Goal: Task Accomplishment & Management: Use online tool/utility

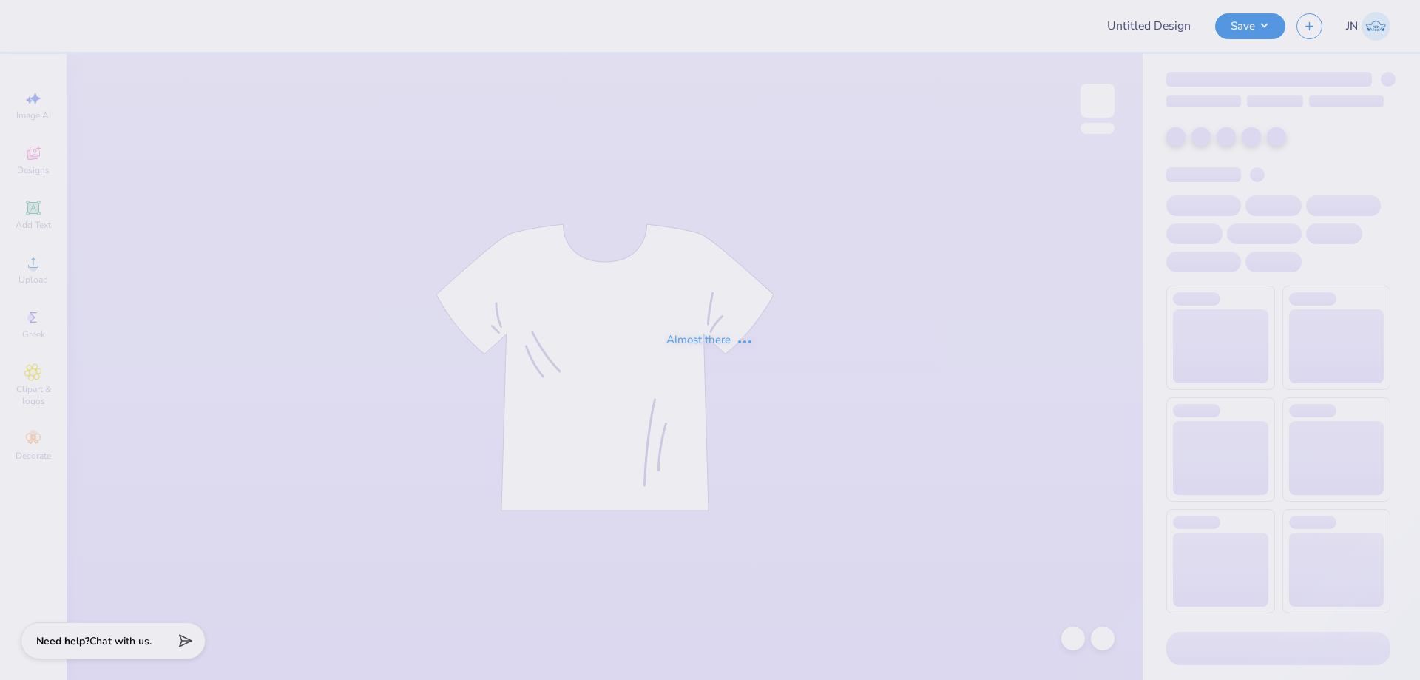
type input "FPS239753"
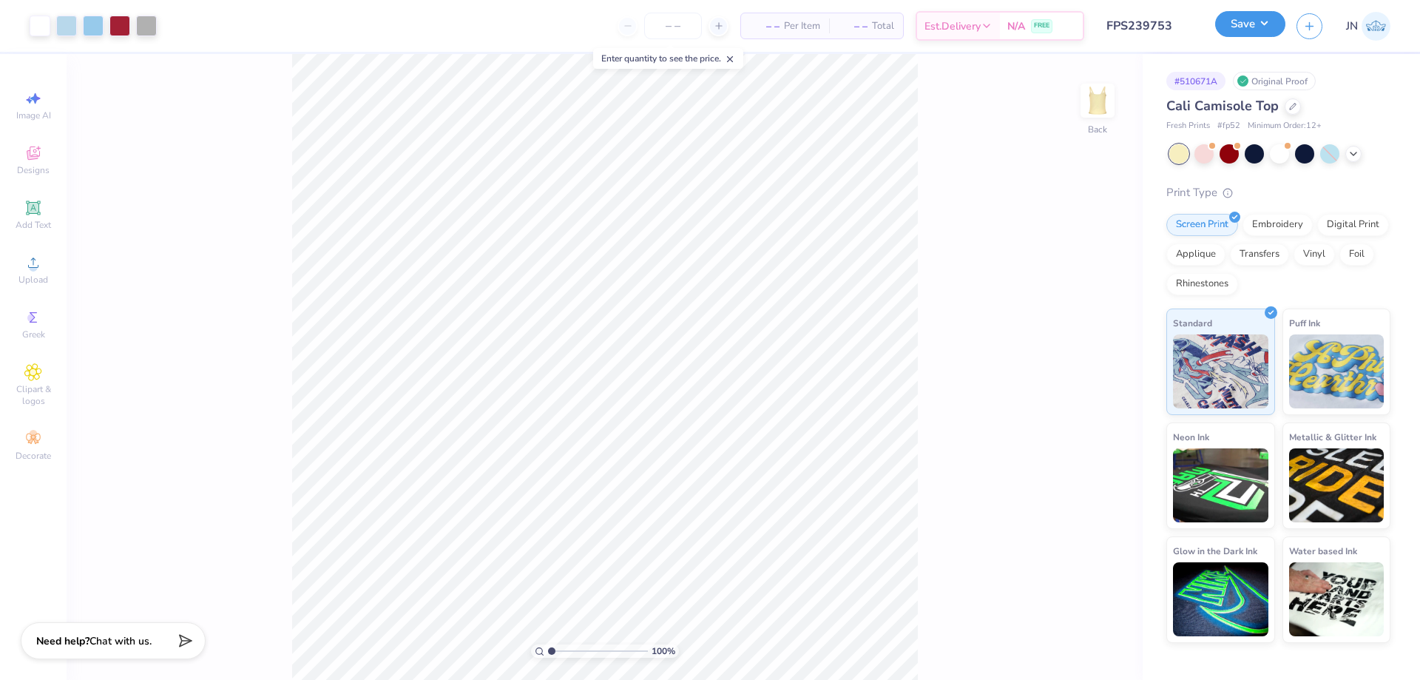
click at [1236, 27] on button "Save" at bounding box center [1250, 24] width 70 height 26
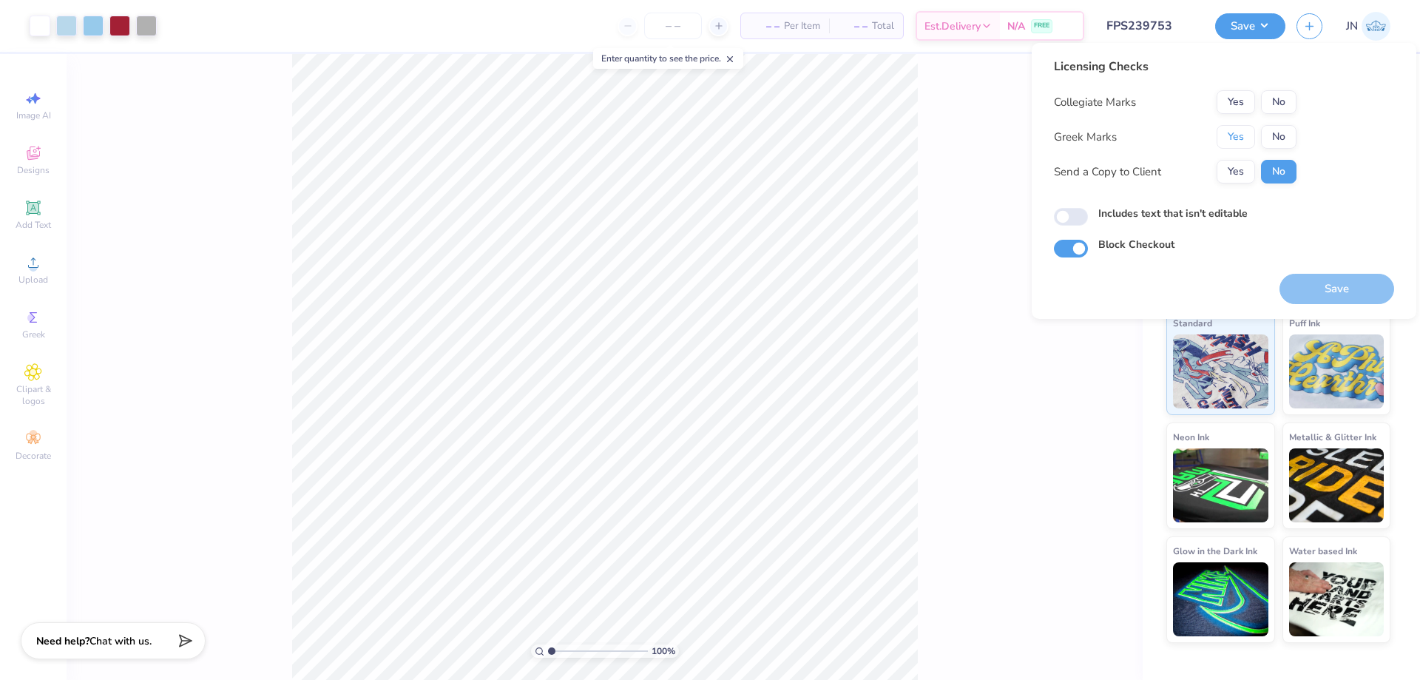
click at [1247, 135] on button "Yes" at bounding box center [1235, 137] width 38 height 24
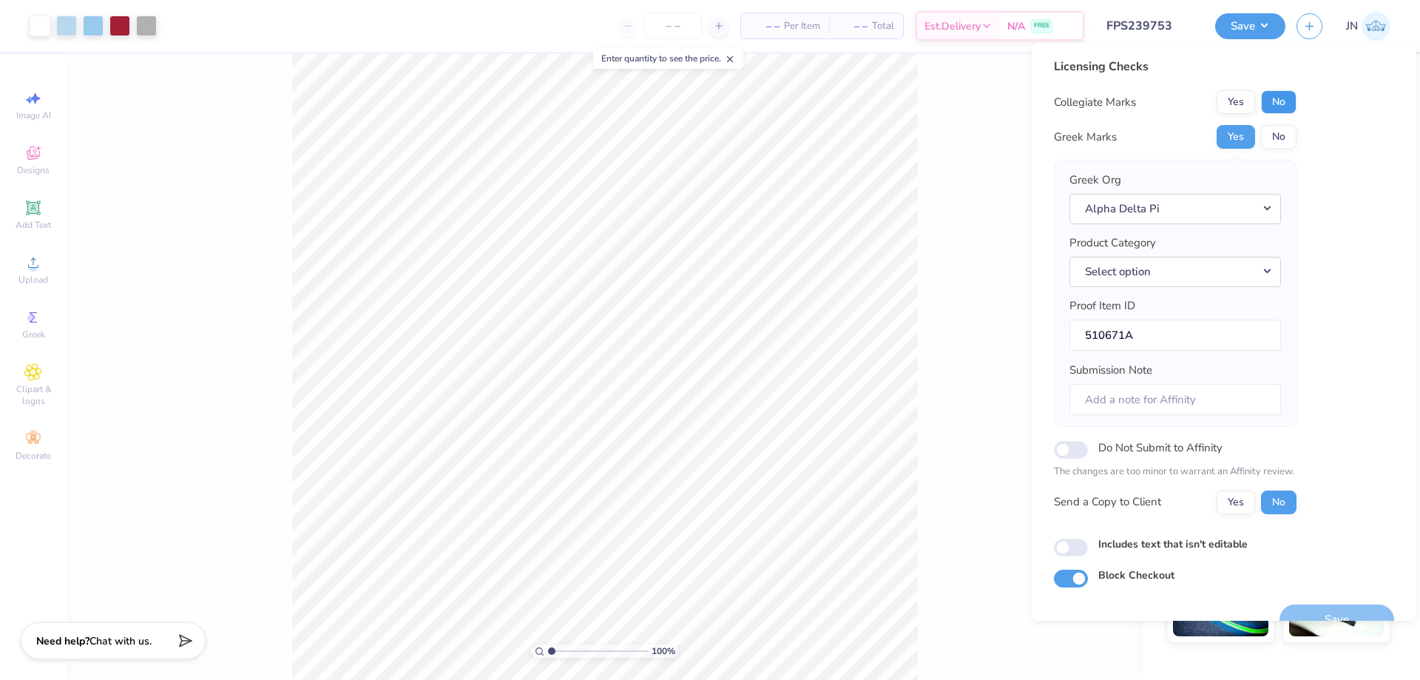
click at [1272, 104] on button "No" at bounding box center [1278, 102] width 35 height 24
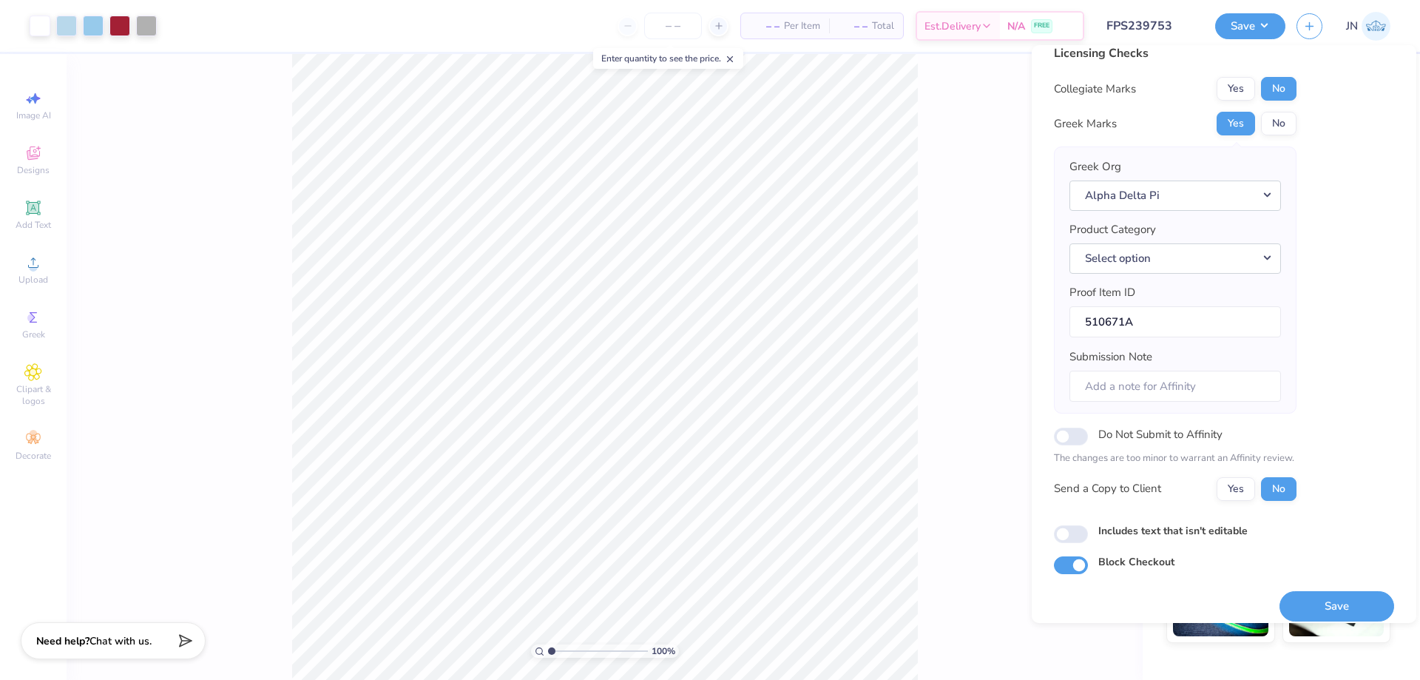
scroll to position [28, 0]
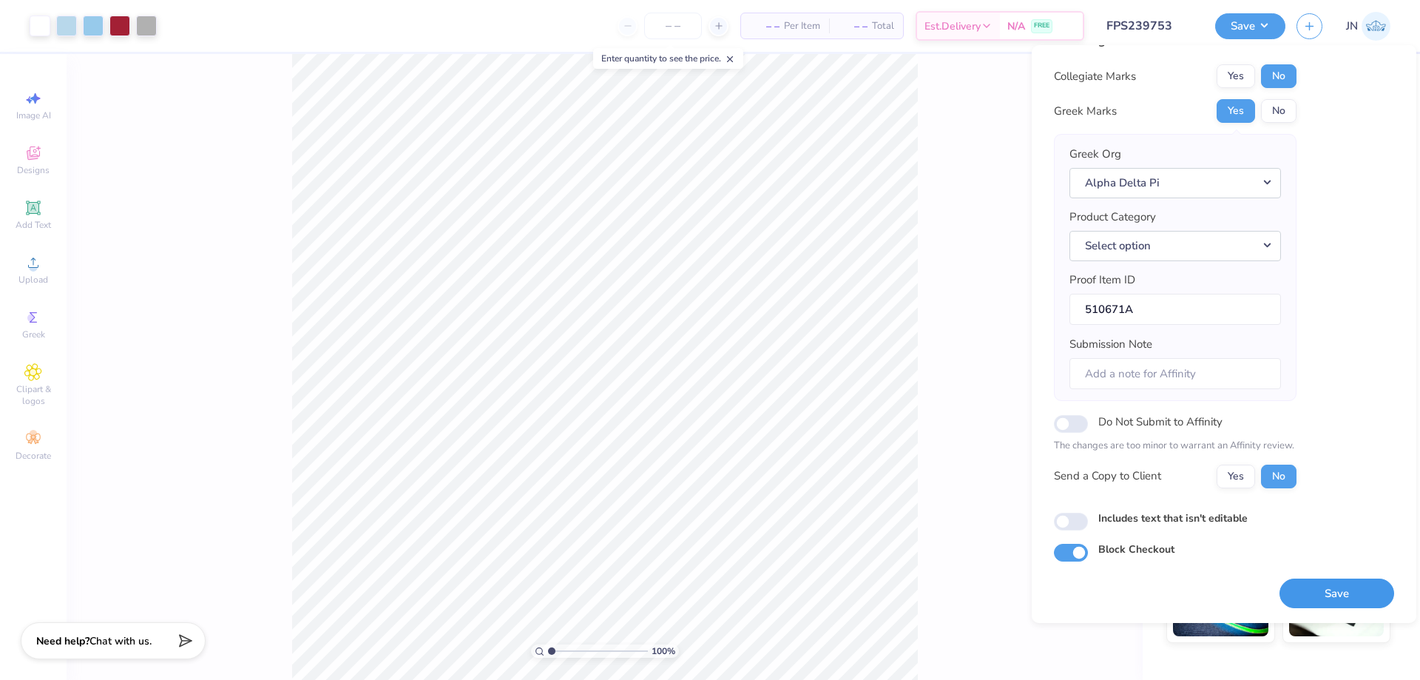
click at [1282, 592] on button "Save" at bounding box center [1336, 593] width 115 height 30
click at [1064, 521] on input "Includes text that isn't editable" at bounding box center [1071, 521] width 34 height 18
click at [1104, 242] on button "Select option" at bounding box center [1174, 246] width 211 height 30
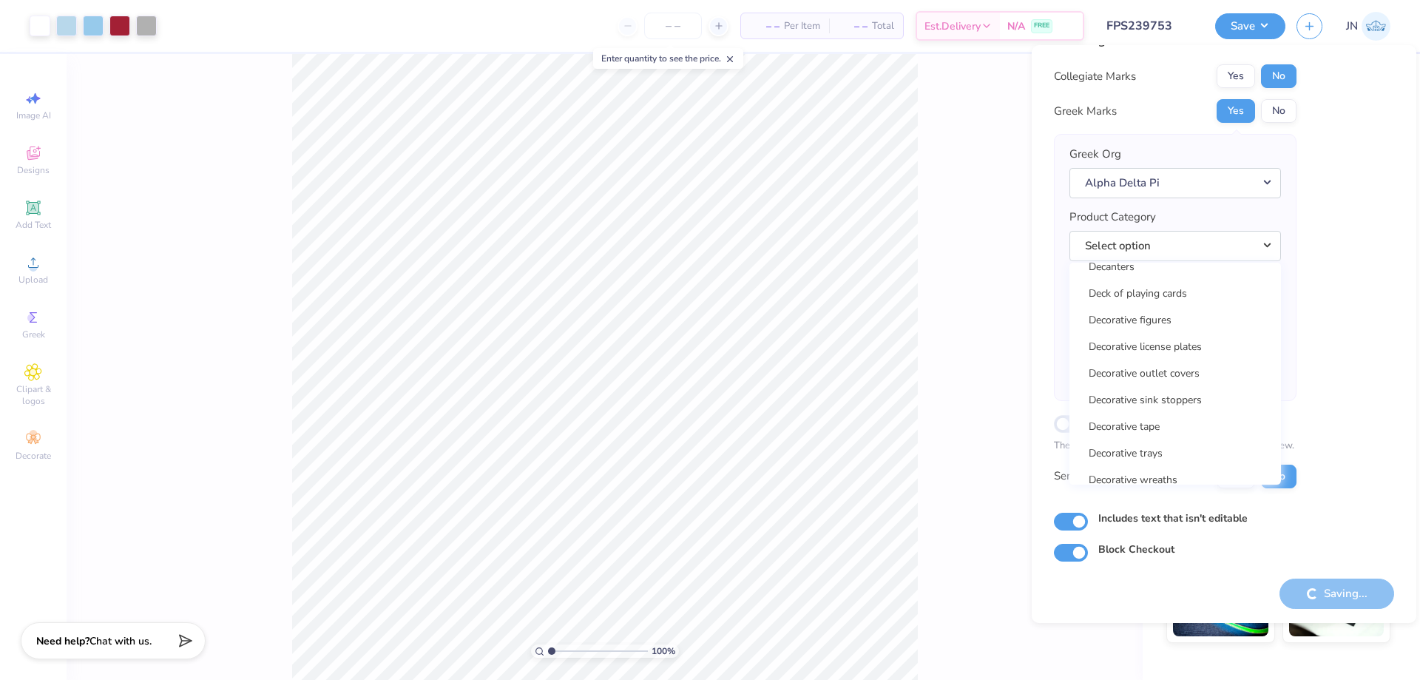
scroll to position [7426, 0]
checkbox input "false"
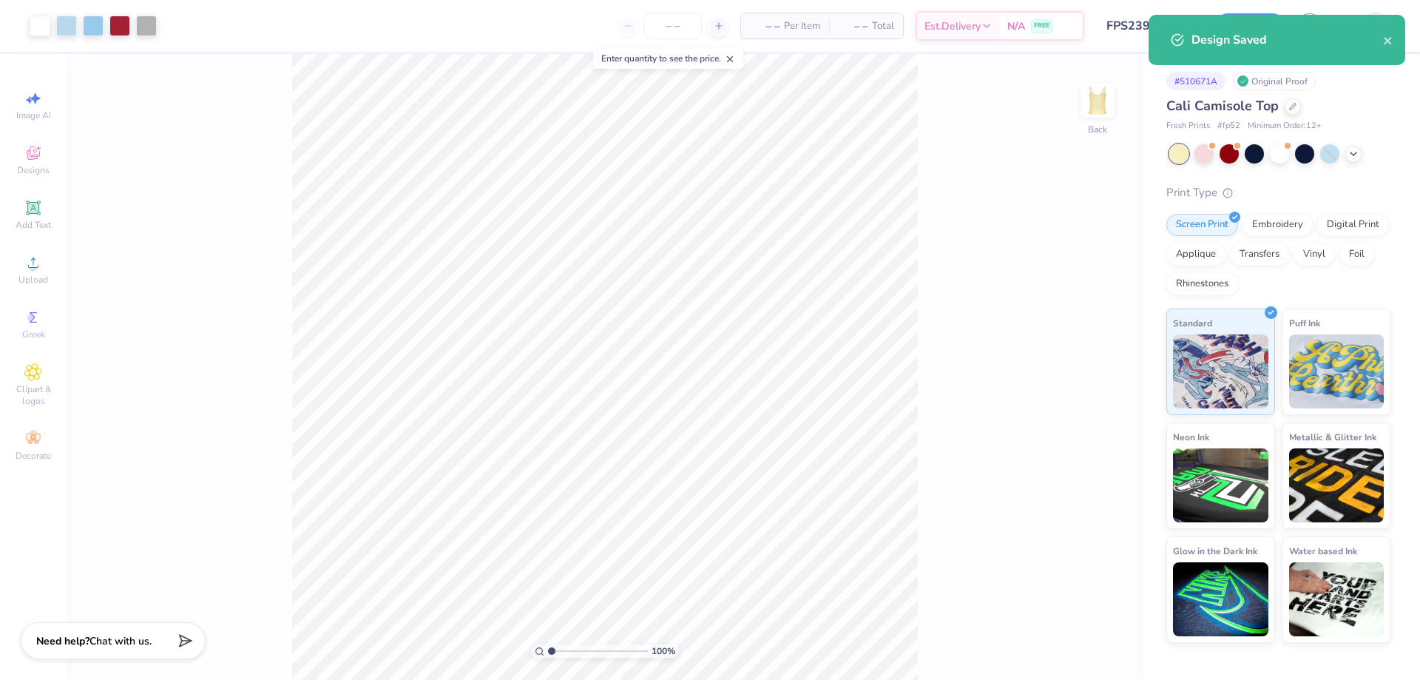
scroll to position [0, 0]
click at [1252, 13] on div "Design Saved" at bounding box center [1276, 45] width 263 height 67
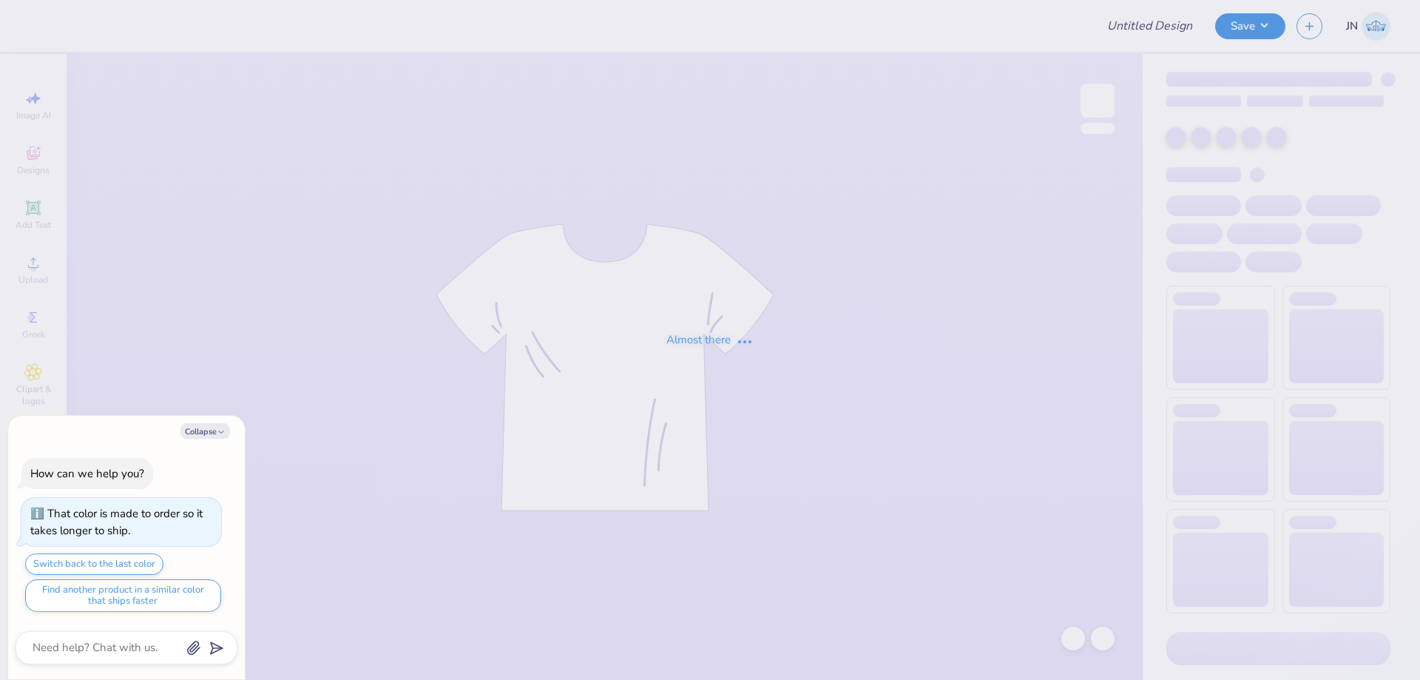
type textarea "x"
type input "FPS239911"
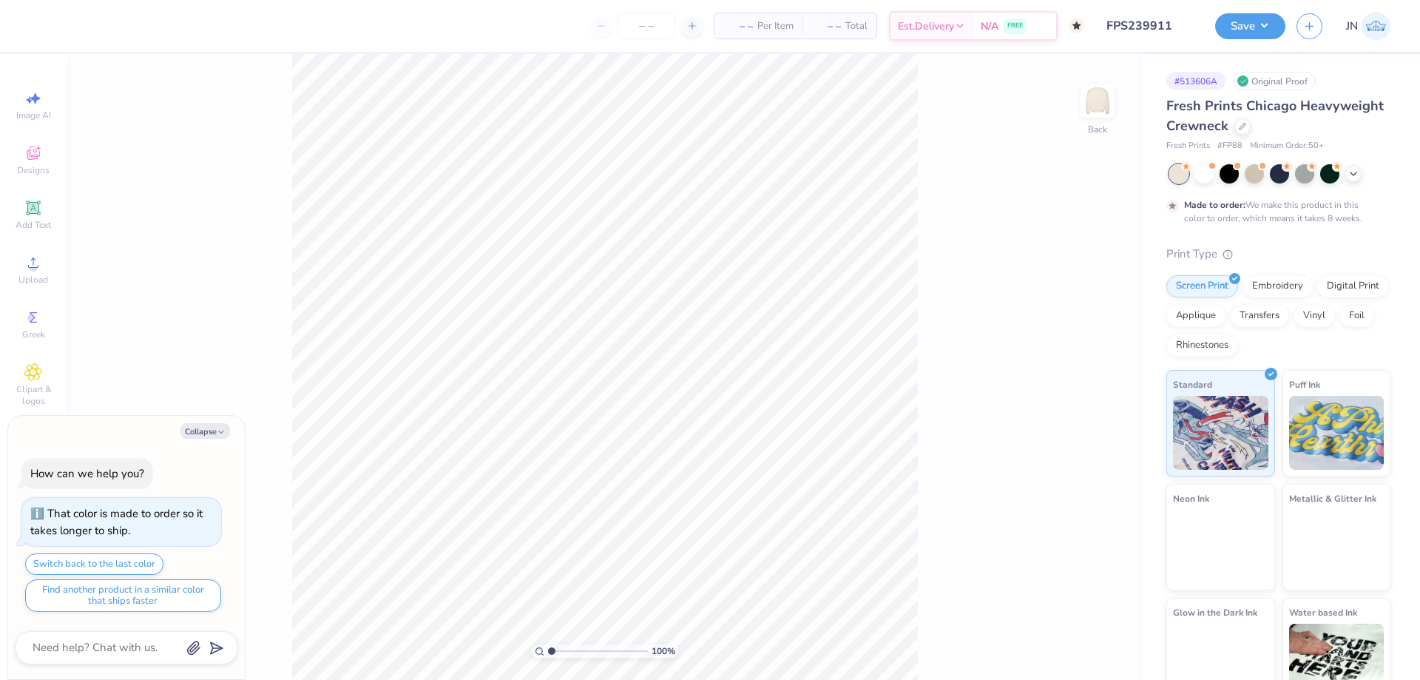
type textarea "x"
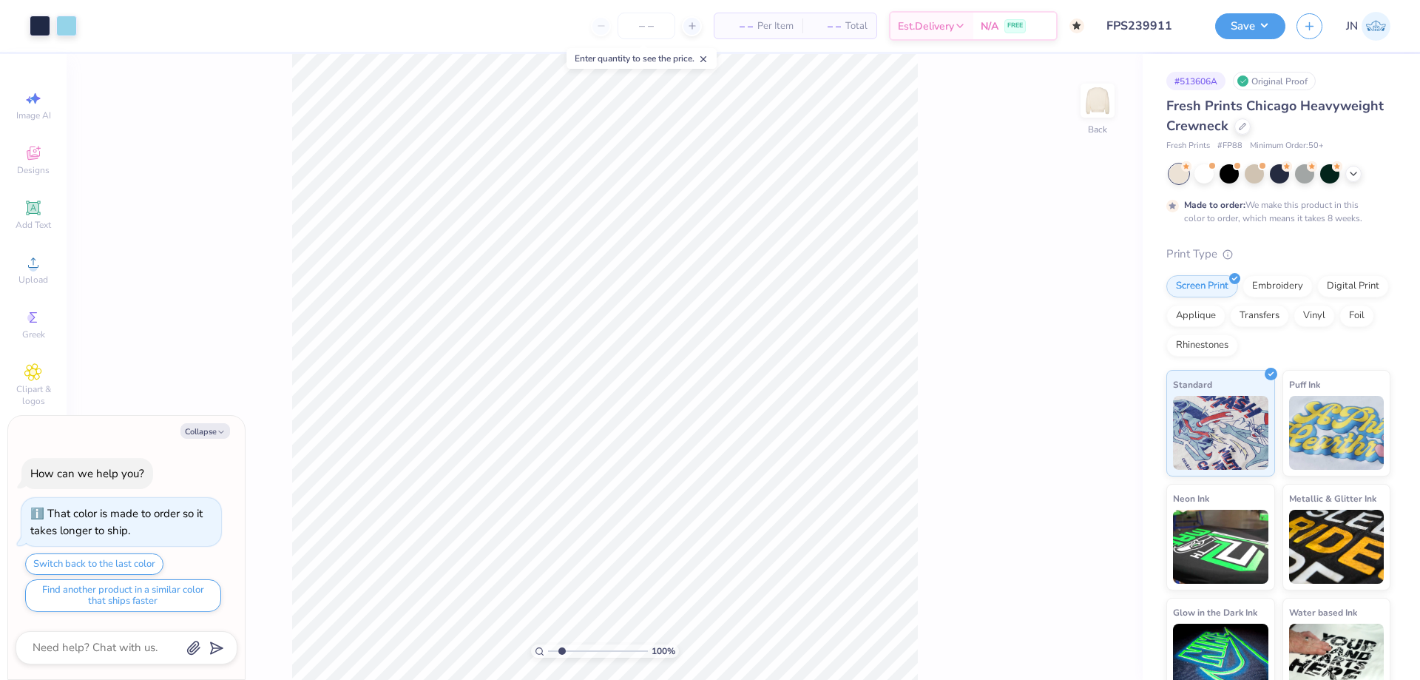
click at [561, 651] on input "range" at bounding box center [598, 650] width 100 height 13
drag, startPoint x: 563, startPoint y: 654, endPoint x: 539, endPoint y: 650, distance: 24.0
type input "1"
click at [548, 651] on input "range" at bounding box center [598, 650] width 100 height 13
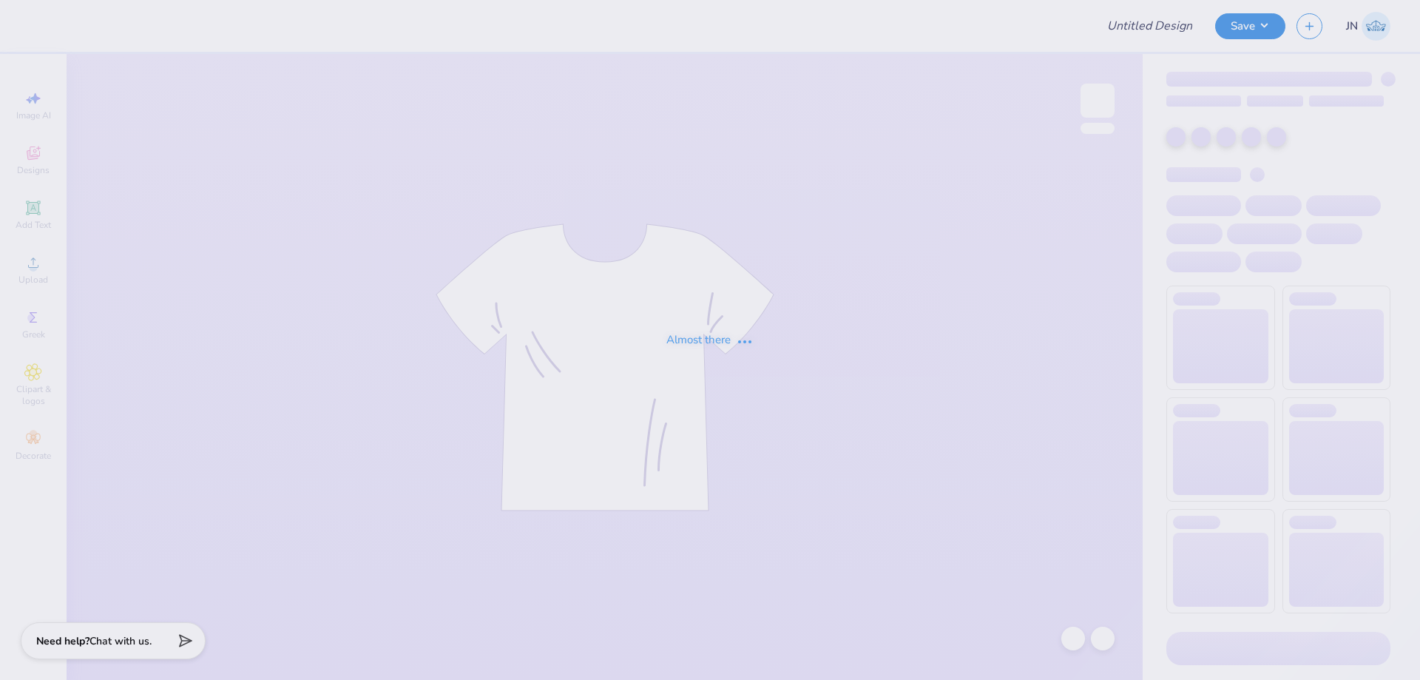
type input "FPS239774"
